Goal: Task Accomplishment & Management: Use online tool/utility

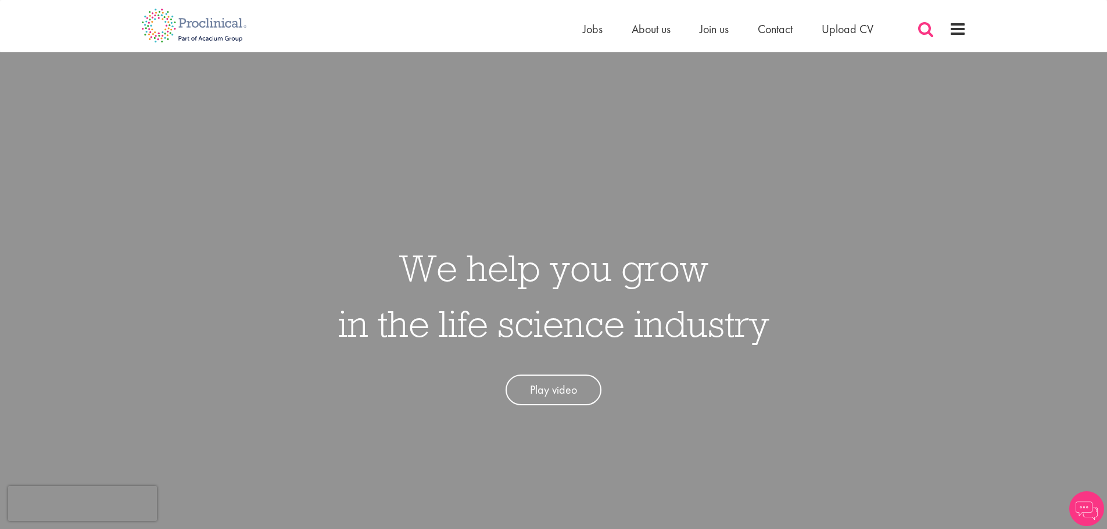
click at [926, 30] on span at bounding box center [925, 28] width 17 height 17
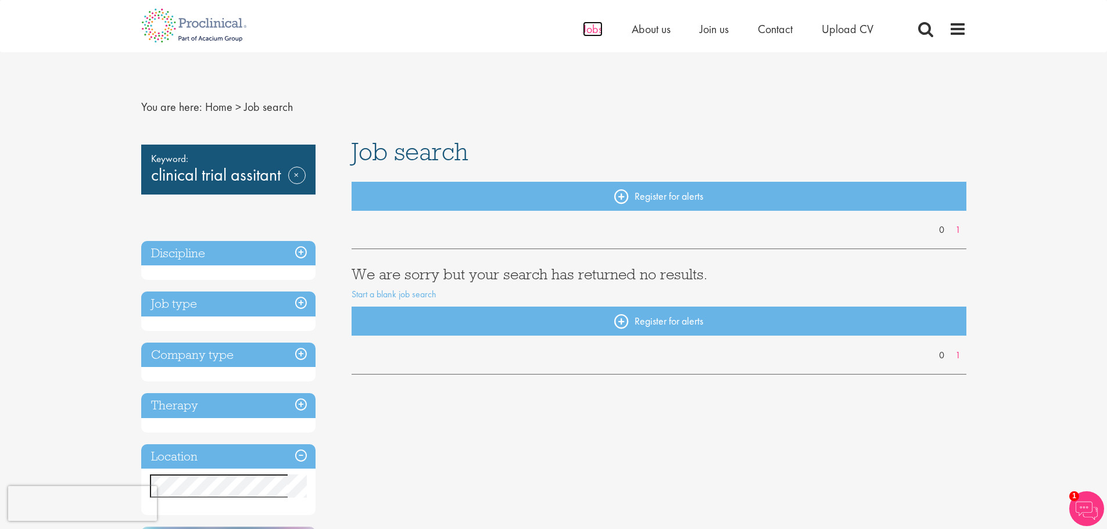
click at [589, 35] on span "Jobs" at bounding box center [593, 28] width 20 height 15
click at [290, 173] on link "Remove" at bounding box center [296, 184] width 17 height 34
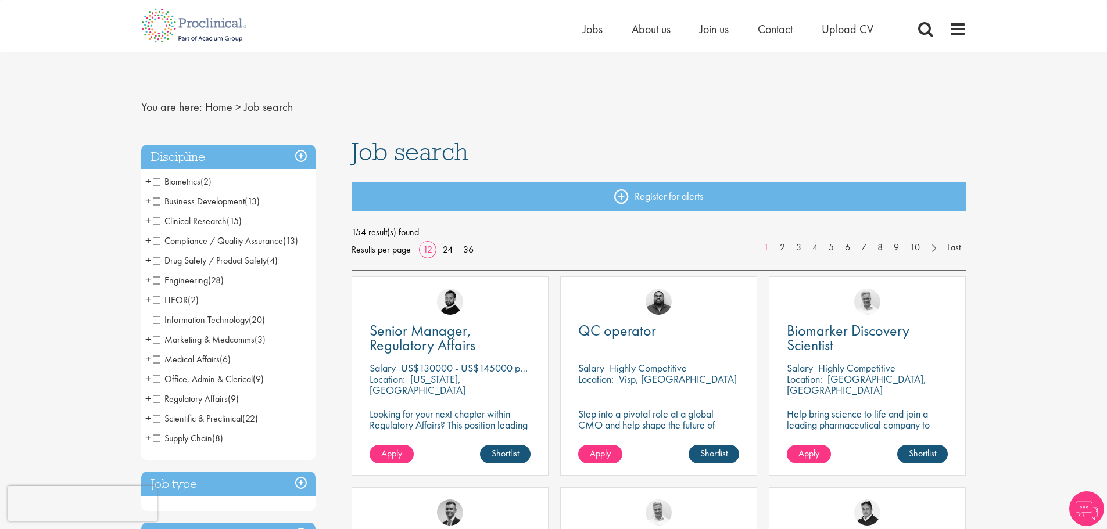
click at [255, 255] on span "Drug Safety / Product Safety" at bounding box center [210, 261] width 114 height 12
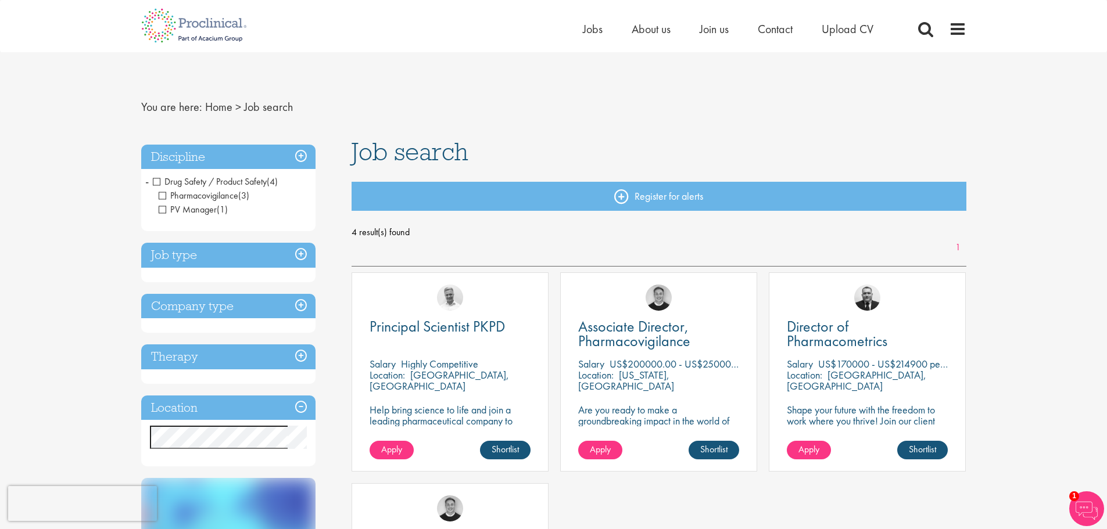
click at [302, 253] on h3 "Job type" at bounding box center [228, 255] width 174 height 25
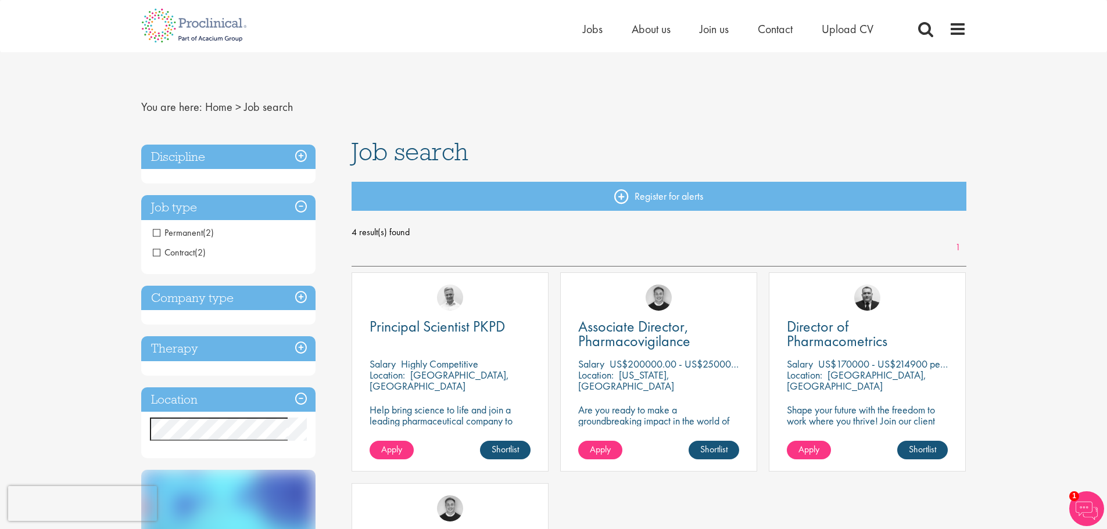
click at [300, 203] on h3 "Job type" at bounding box center [228, 207] width 174 height 25
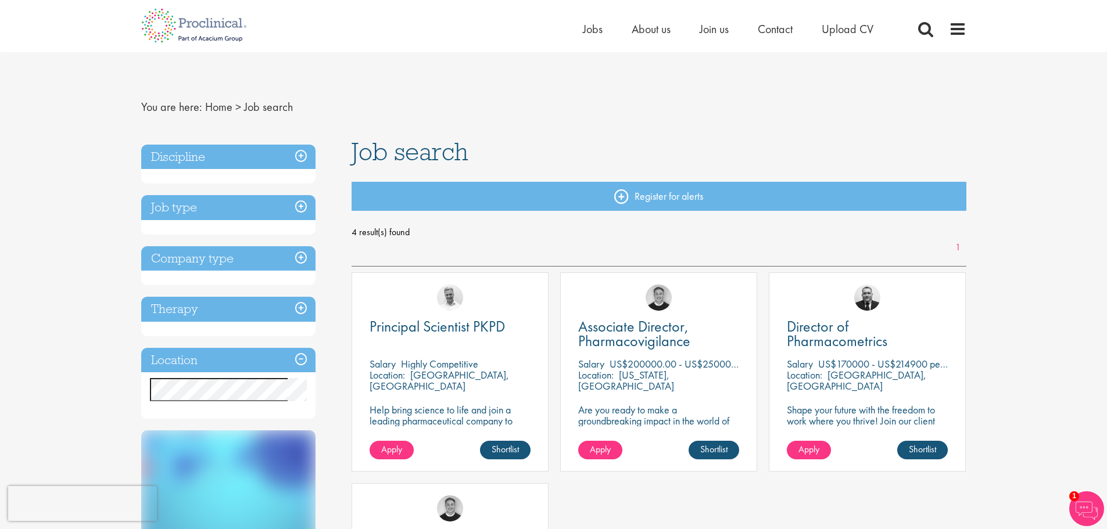
click at [304, 152] on h3 "Discipline" at bounding box center [228, 157] width 174 height 25
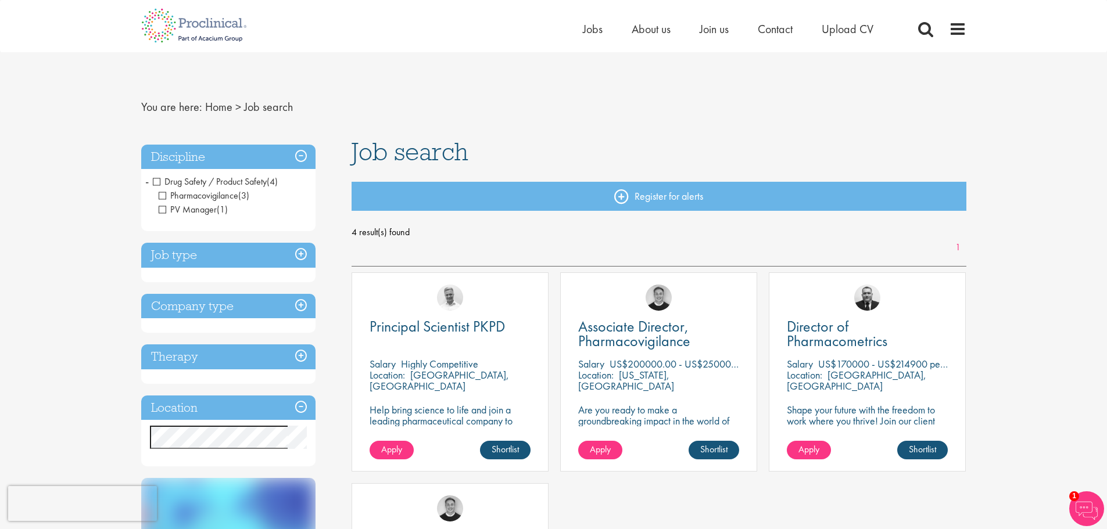
click at [155, 181] on span "Drug Safety / Product Safety" at bounding box center [210, 181] width 114 height 12
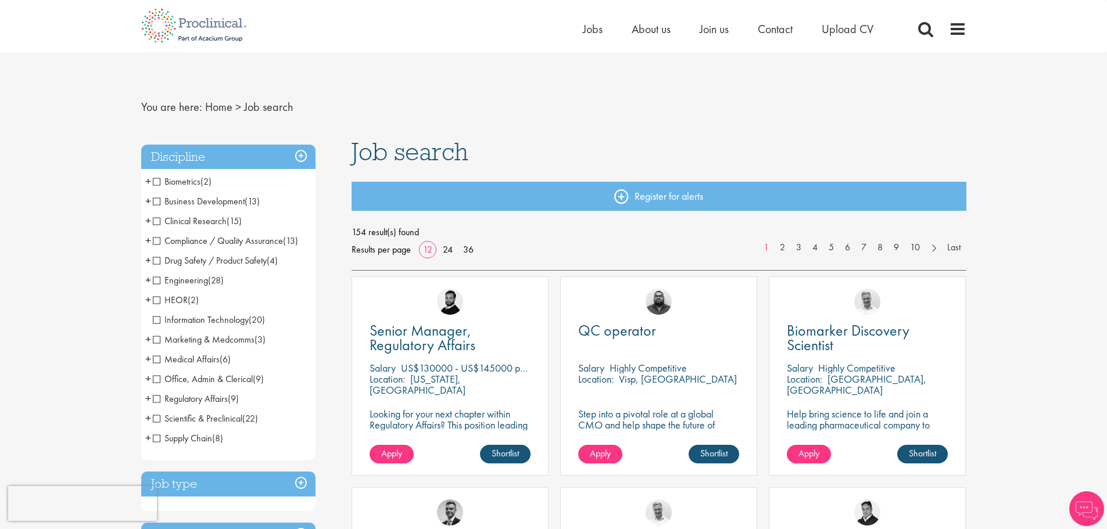
click at [155, 218] on span "Clinical Research" at bounding box center [190, 221] width 74 height 12
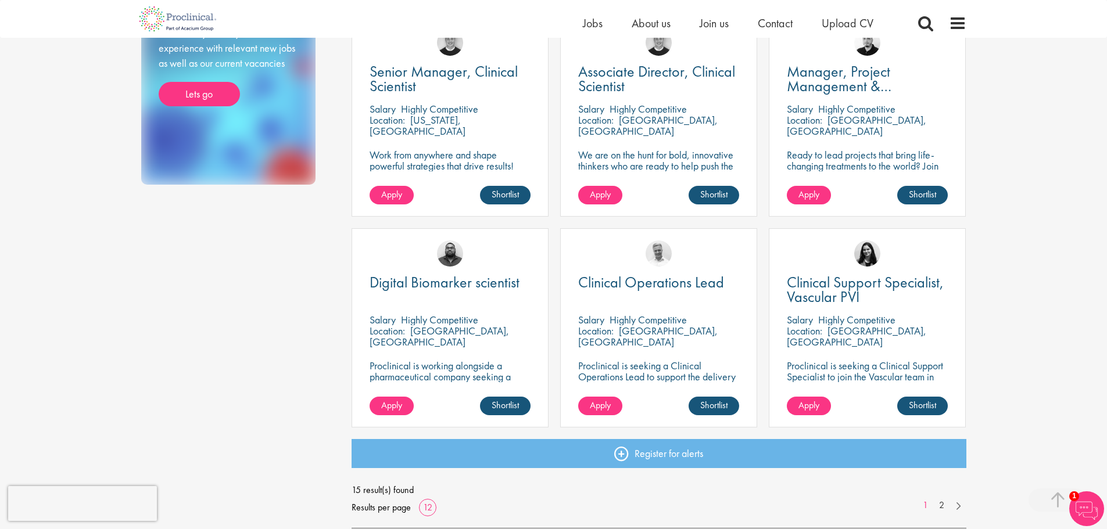
scroll to position [814, 0]
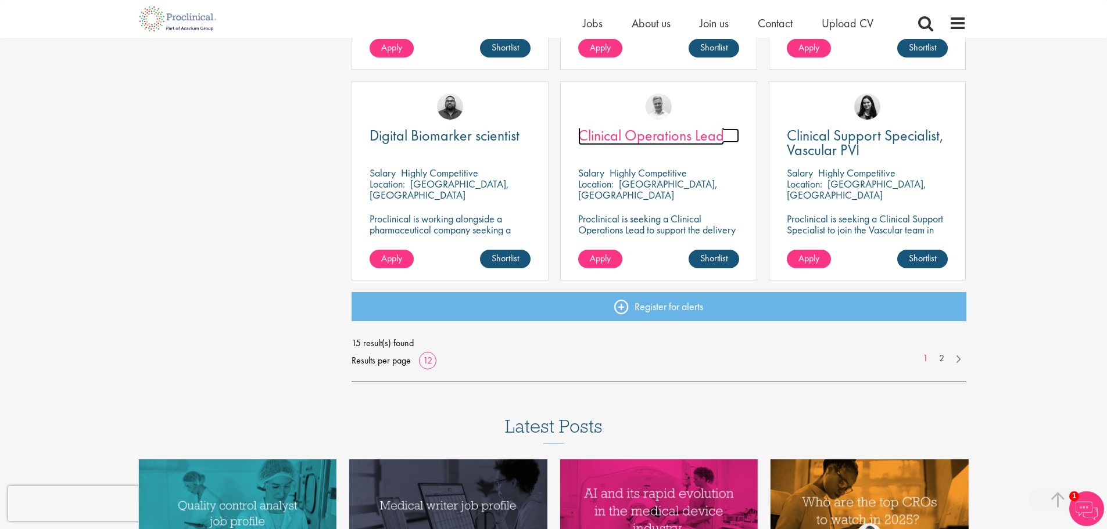
click at [676, 142] on span "Clinical Operations Lead" at bounding box center [651, 136] width 146 height 20
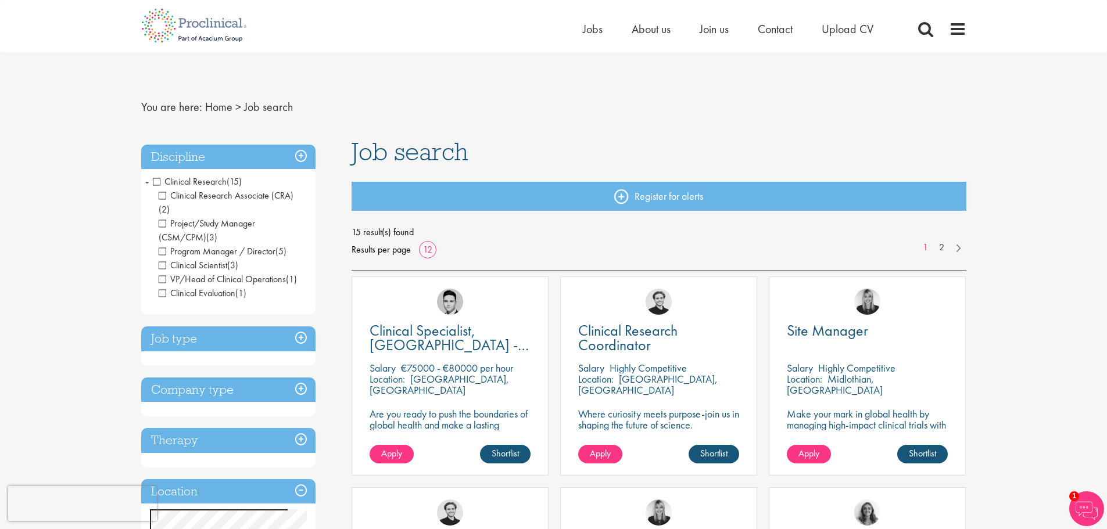
click at [158, 180] on span "Clinical Research" at bounding box center [190, 181] width 74 height 12
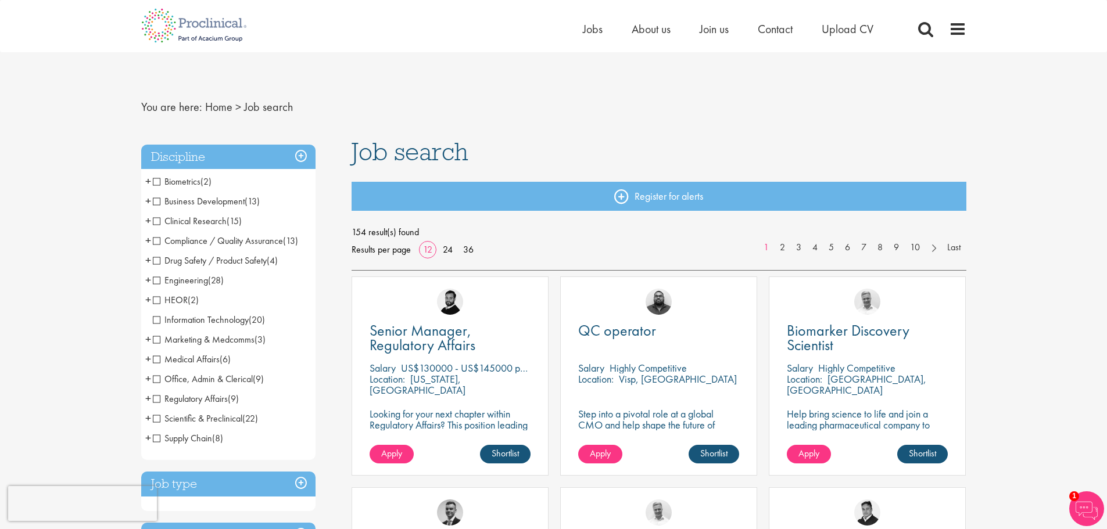
click at [155, 399] on span "Regulatory Affairs" at bounding box center [190, 399] width 75 height 12
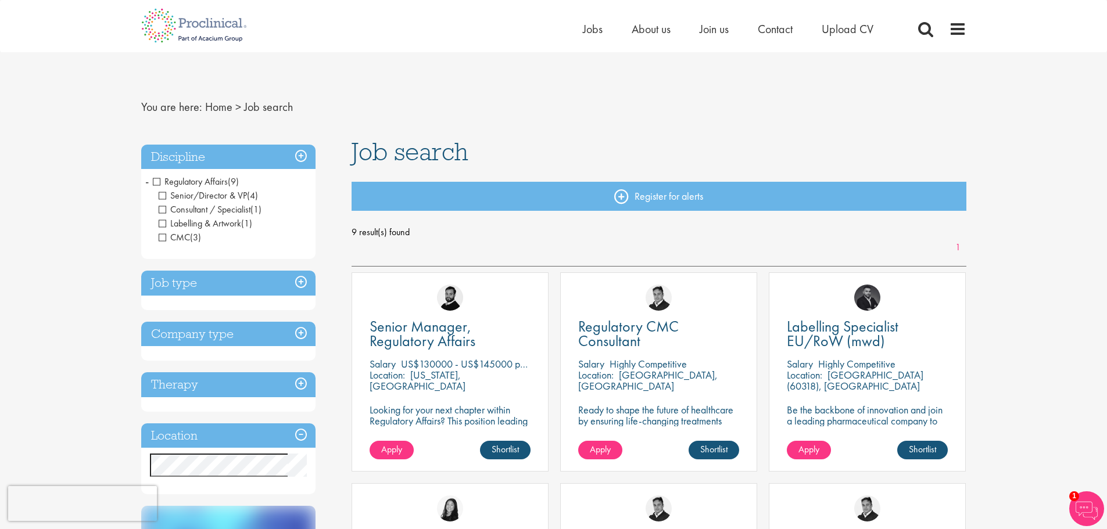
click at [157, 180] on span "Regulatory Affairs" at bounding box center [190, 181] width 75 height 12
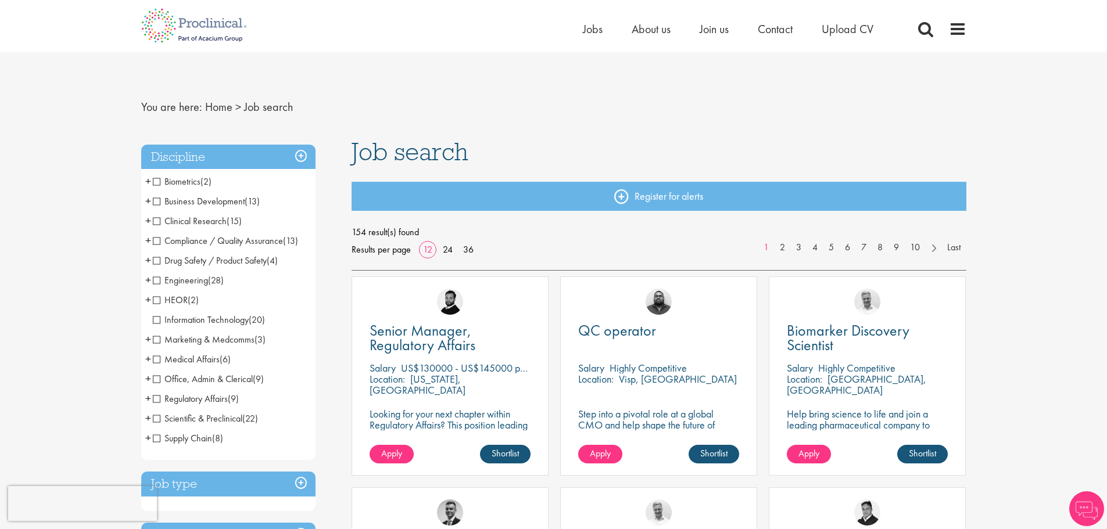
click at [160, 418] on span "Scientific & Preclinical" at bounding box center [197, 419] width 89 height 12
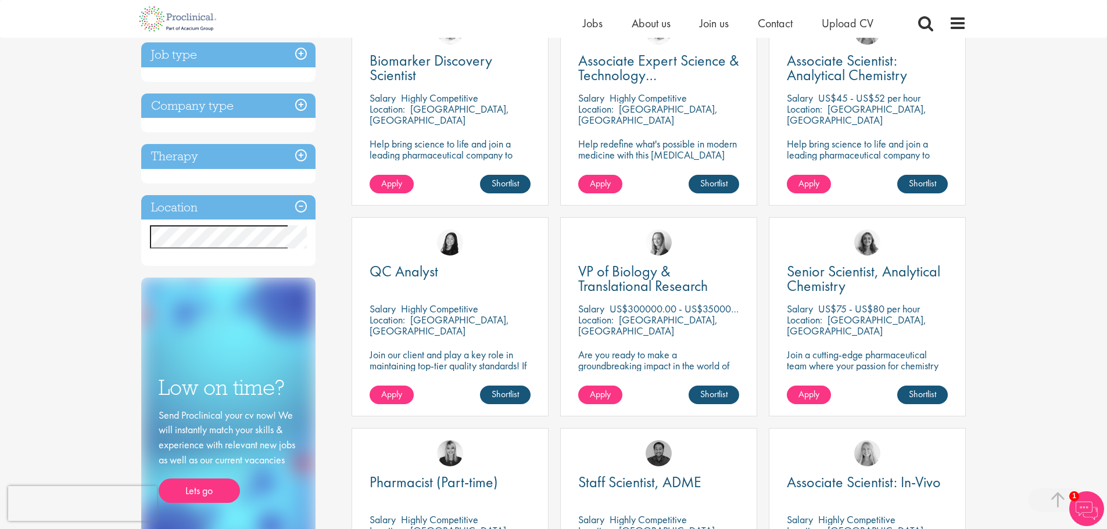
scroll to position [291, 0]
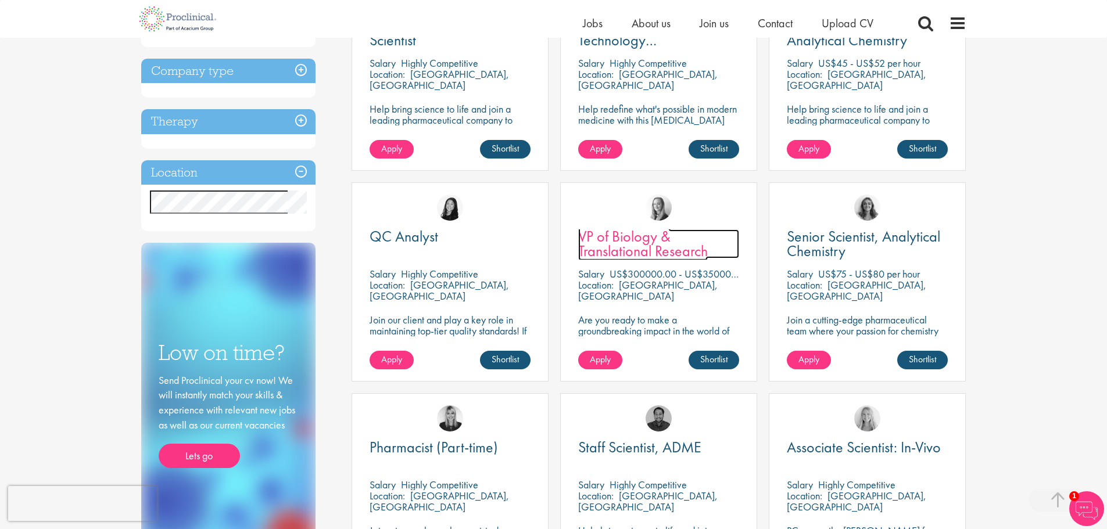
click at [621, 249] on span "VP of Biology & Translational Research" at bounding box center [643, 244] width 130 height 34
